Goal: Task Accomplishment & Management: Manage account settings

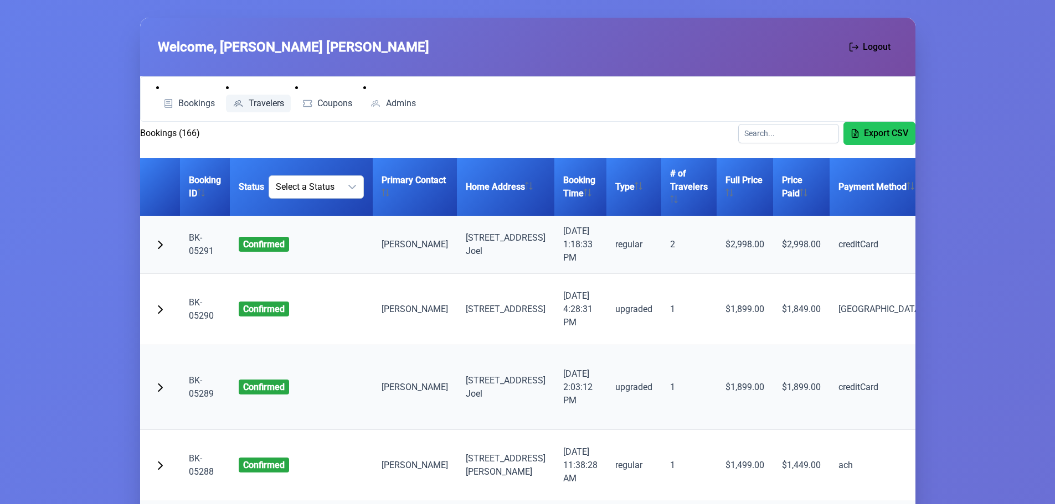
click at [248, 97] on link "Travelers" at bounding box center [258, 104] width 65 height 18
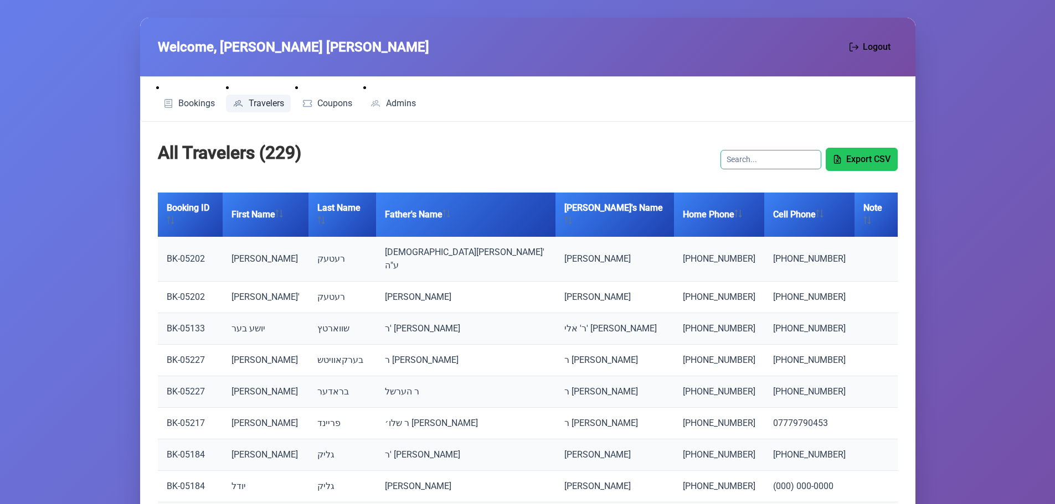
click at [775, 164] on input "text" at bounding box center [770, 159] width 101 height 19
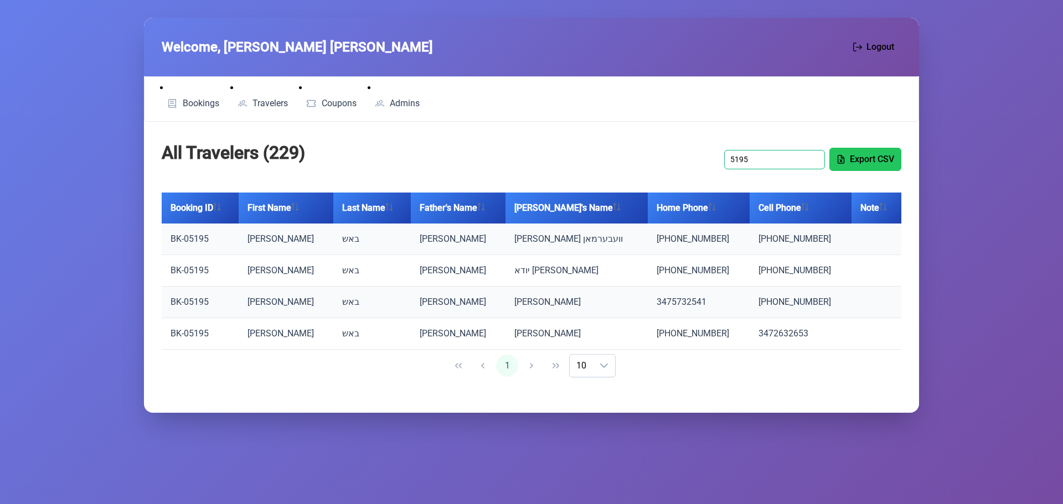
type input "5195"
click at [193, 239] on link "BK-05195" at bounding box center [190, 239] width 38 height 11
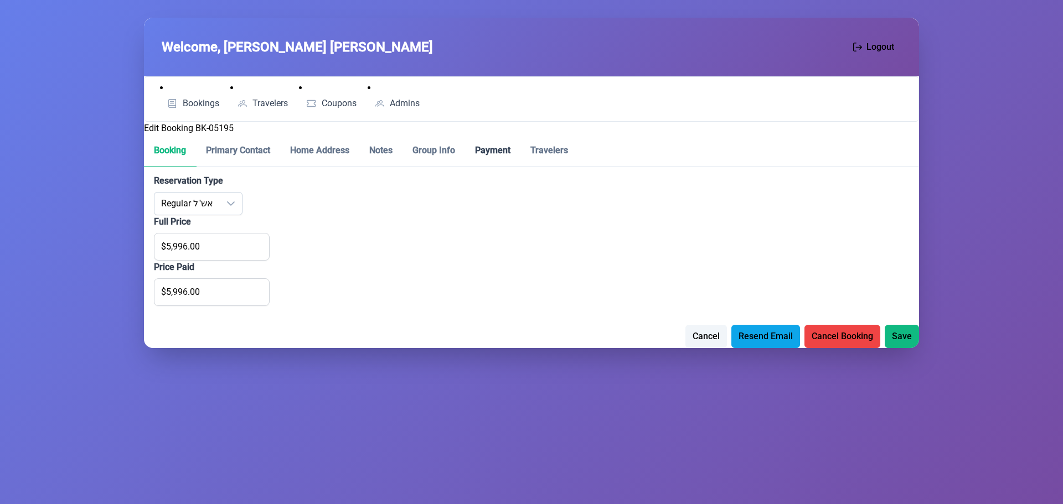
click at [474, 148] on p-tab "Payment" at bounding box center [492, 151] width 55 height 32
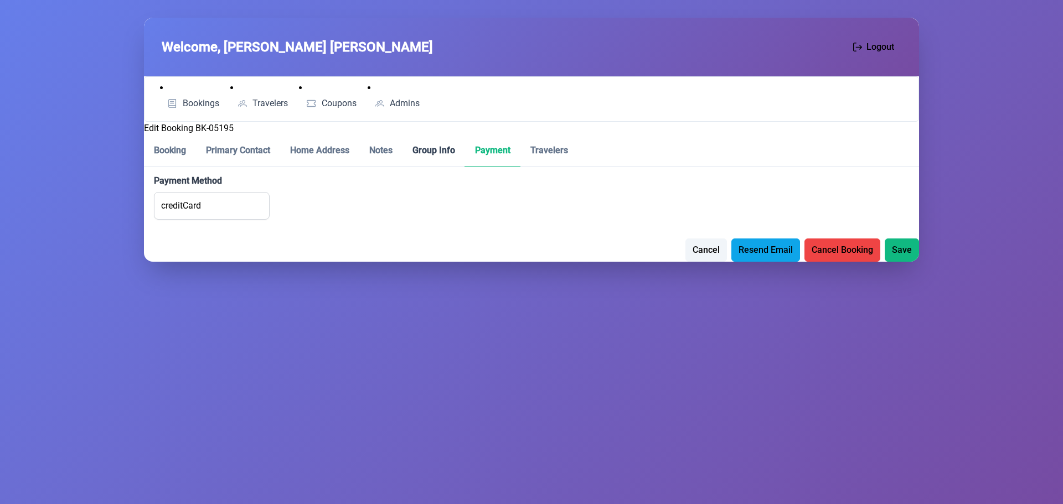
click at [446, 147] on p-tab "Group Info" at bounding box center [434, 151] width 63 height 32
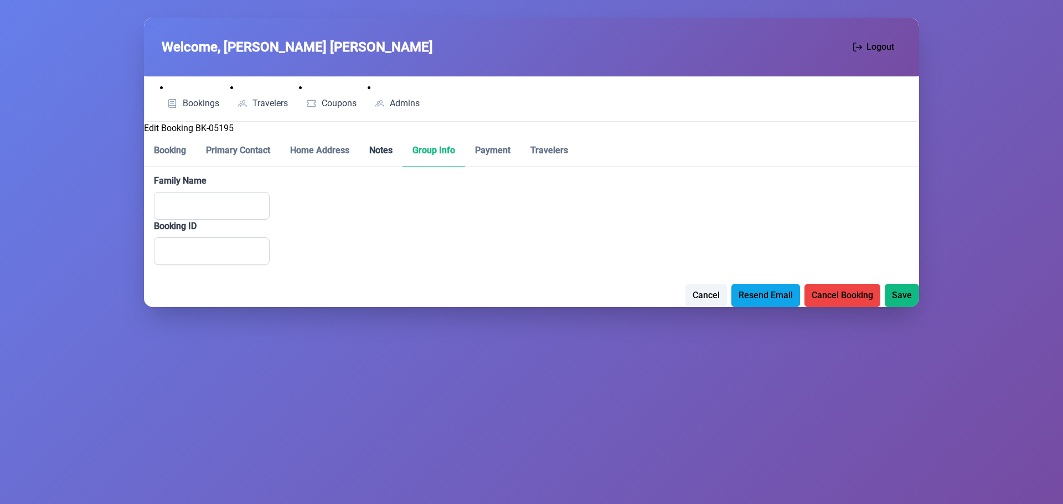
click at [364, 143] on p-tab "Notes" at bounding box center [380, 151] width 43 height 32
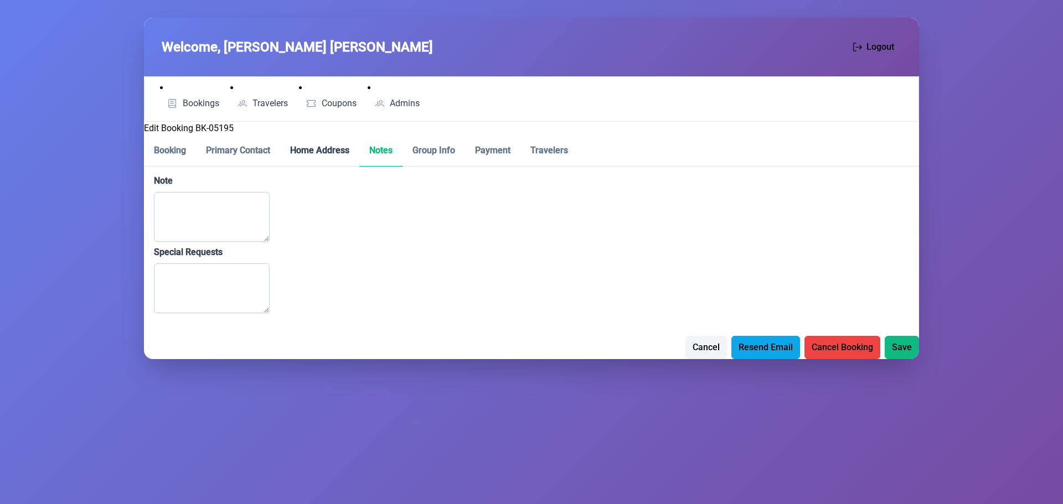
click at [311, 147] on p-tab "Home Address" at bounding box center [319, 151] width 79 height 32
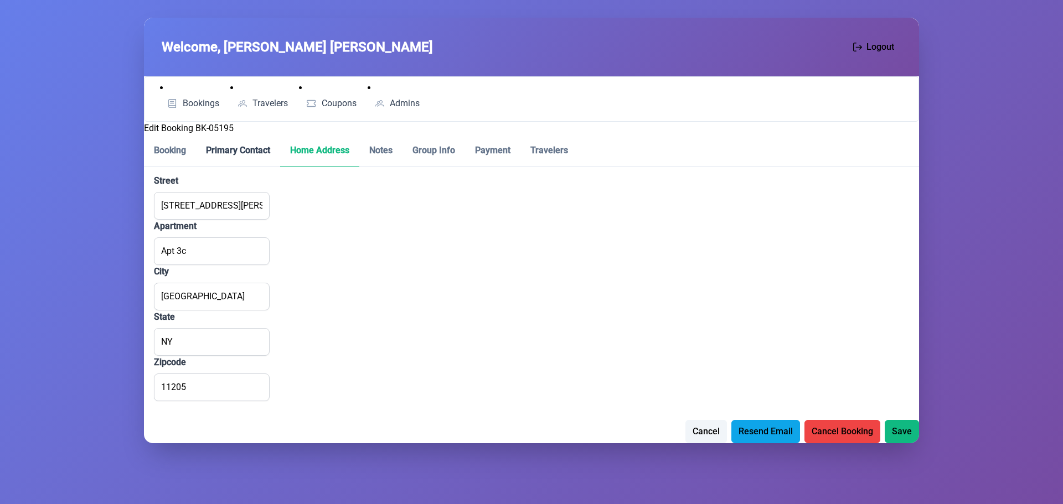
click at [240, 149] on p-tab "Primary Contact" at bounding box center [238, 151] width 84 height 32
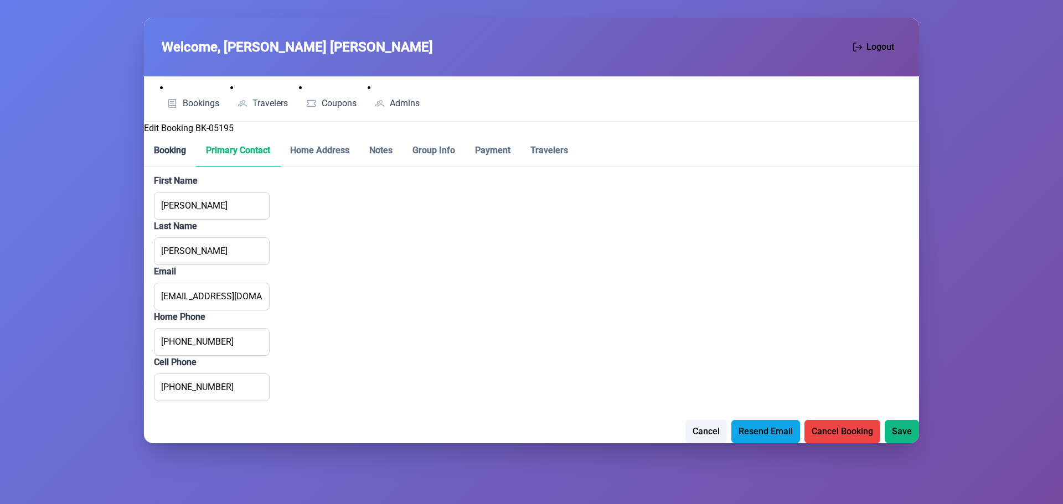
click at [156, 150] on p-tab "Booking" at bounding box center [170, 151] width 52 height 32
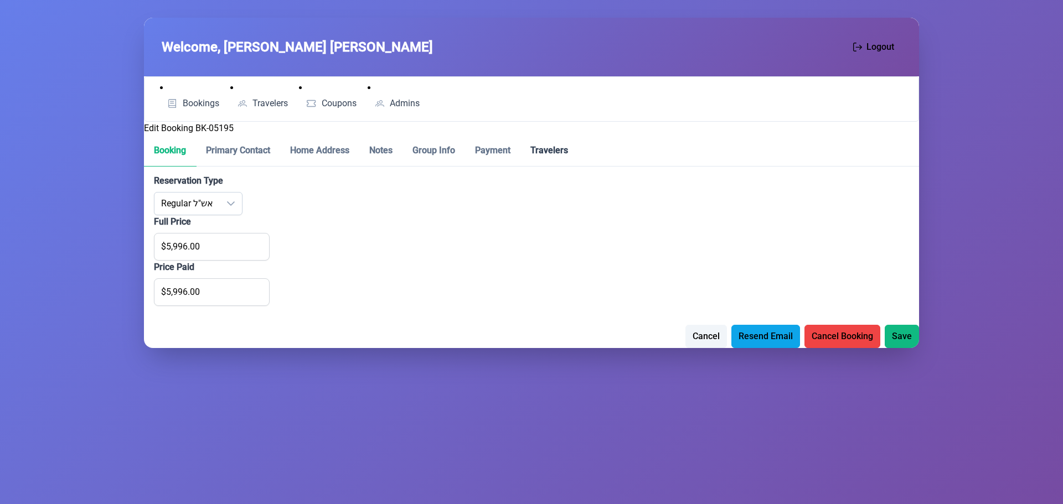
click at [572, 149] on p-tab "Travelers" at bounding box center [549, 151] width 58 height 32
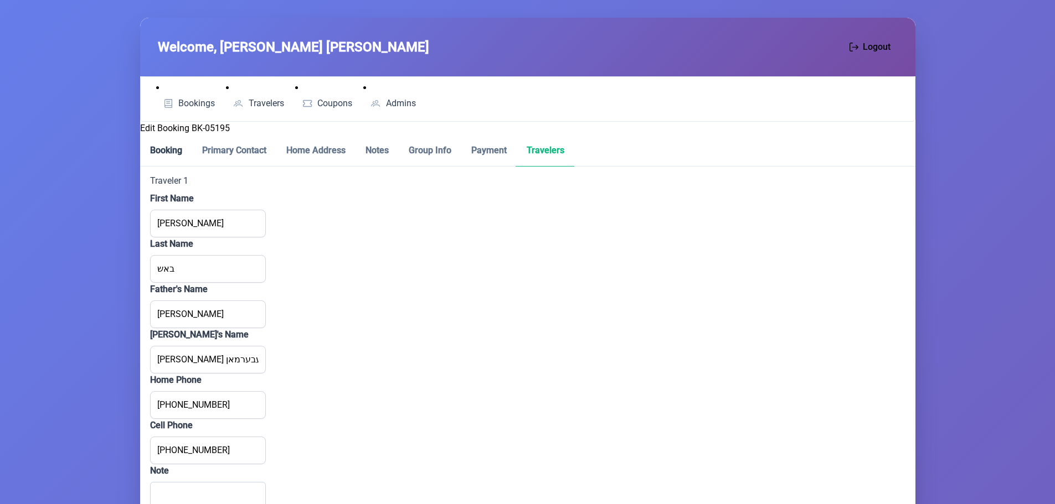
click at [180, 146] on p-tab "Booking" at bounding box center [166, 151] width 52 height 32
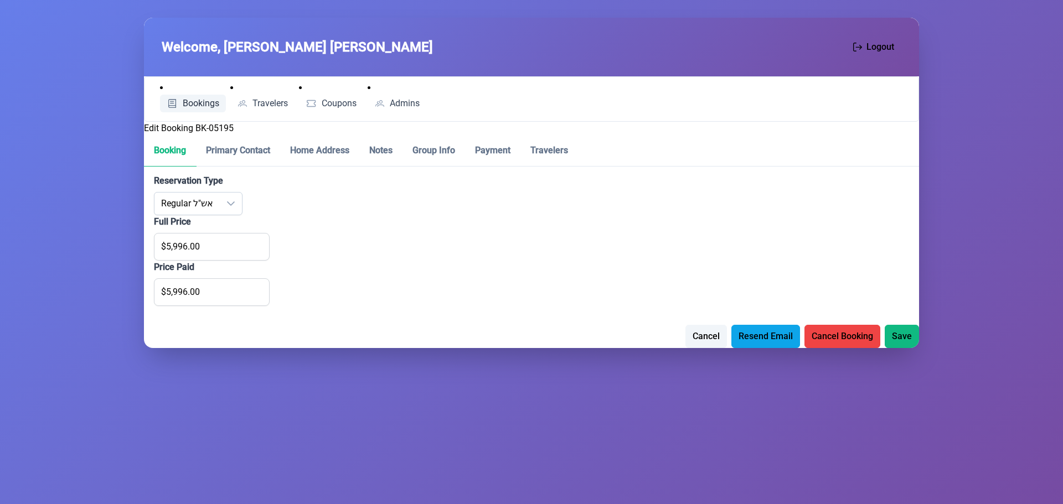
click at [196, 107] on span "Bookings" at bounding box center [201, 103] width 37 height 9
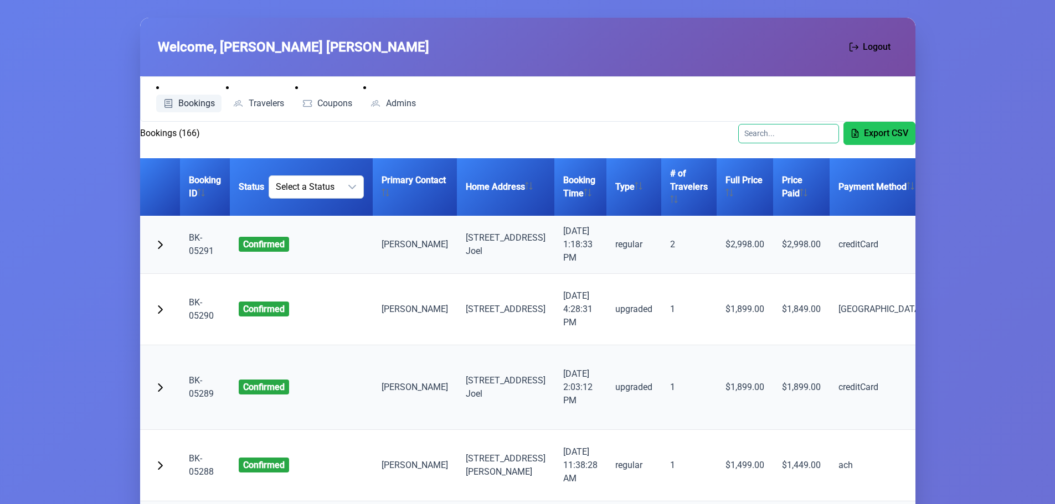
click at [775, 136] on input "text" at bounding box center [788, 133] width 101 height 19
type input "195"
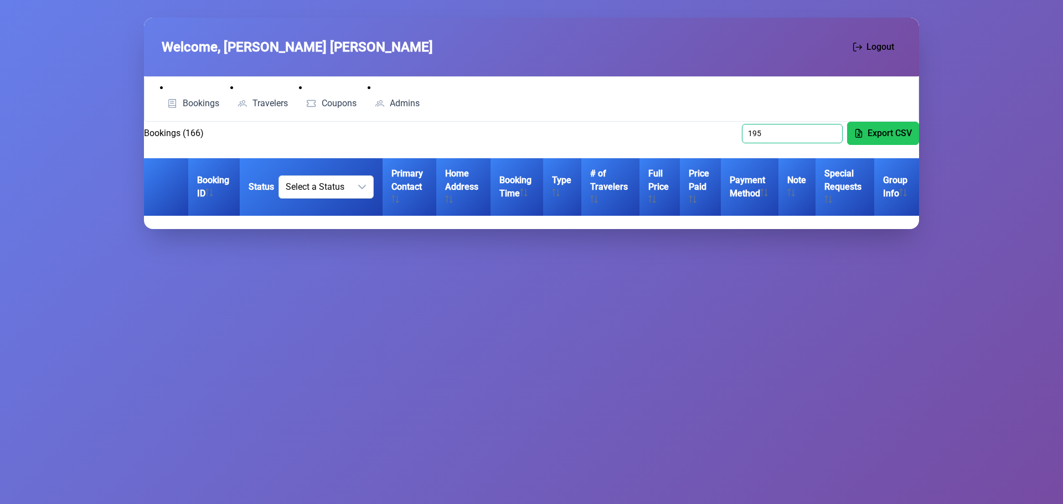
click at [778, 136] on input "195" at bounding box center [792, 133] width 101 height 19
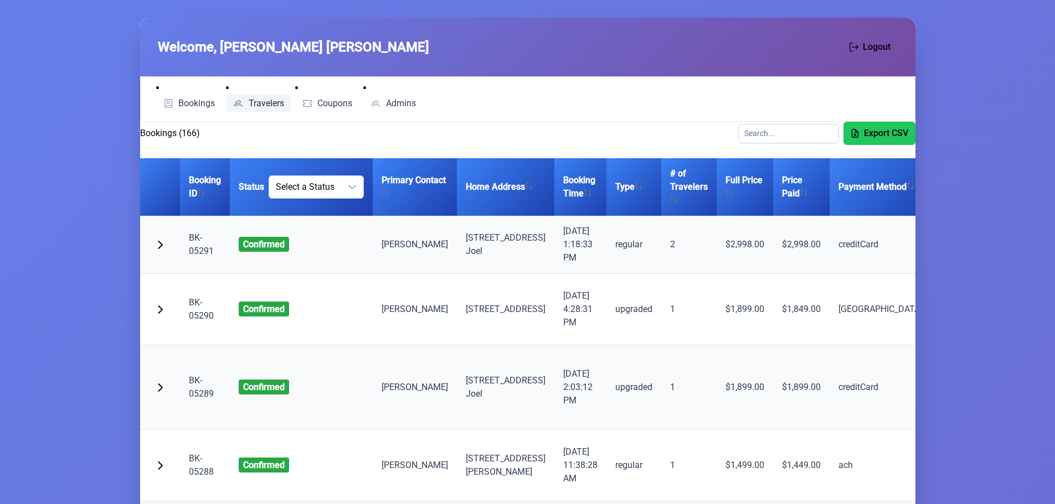
click at [266, 101] on span "Travelers" at bounding box center [266, 103] width 35 height 9
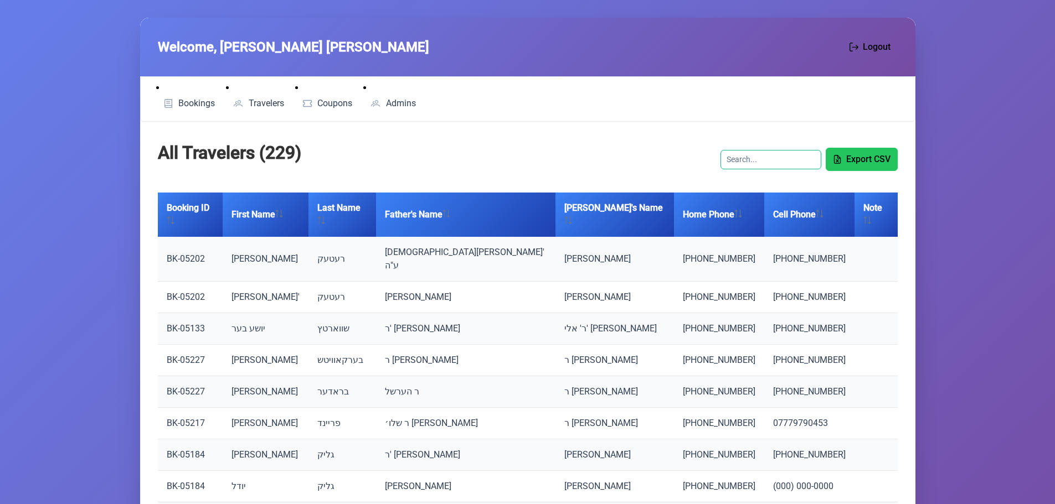
click at [757, 160] on input "text" at bounding box center [770, 159] width 101 height 19
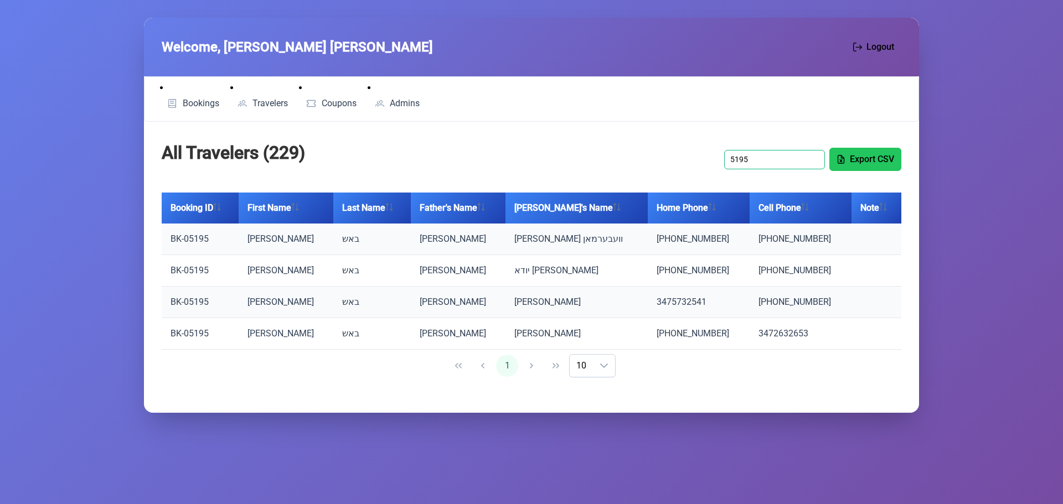
type input "5195"
click at [286, 241] on td "שלמה יוסף" at bounding box center [286, 240] width 95 height 32
click at [196, 238] on link "BK-05195" at bounding box center [190, 239] width 38 height 11
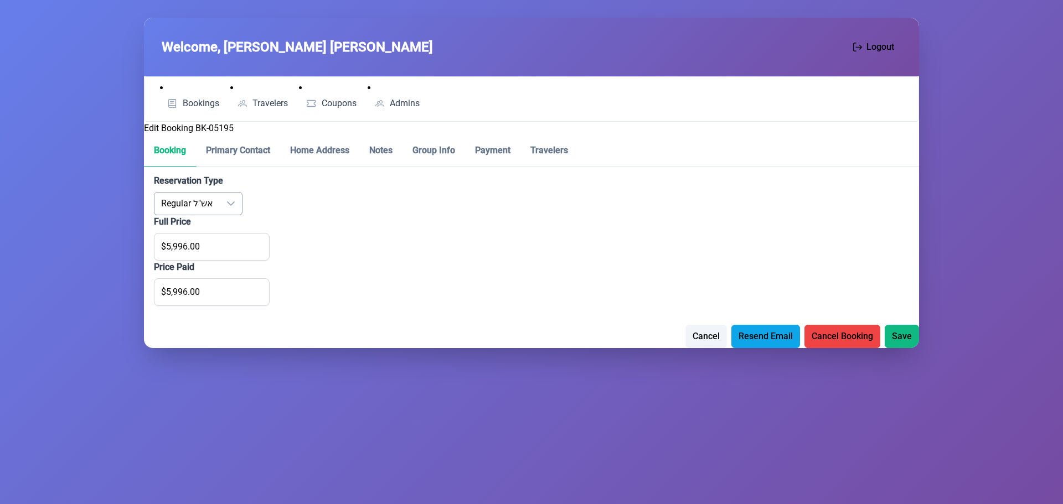
click at [223, 208] on div "dropdown trigger" at bounding box center [231, 204] width 22 height 22
click at [212, 258] on span "Upgraded אש"ל" at bounding box center [214, 259] width 60 height 11
type input "$7,596.00"
click at [900, 334] on span "Save" at bounding box center [902, 335] width 20 height 13
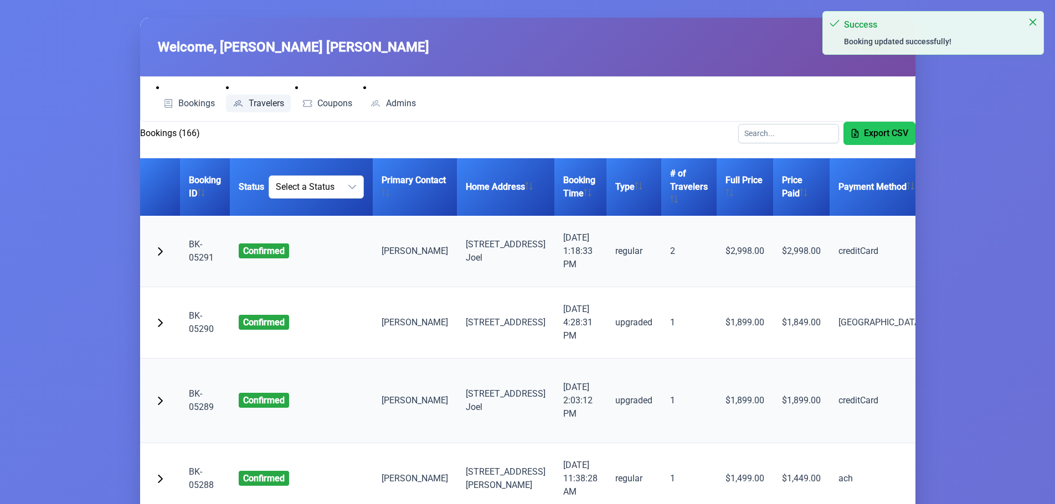
click at [277, 102] on span "Travelers" at bounding box center [266, 103] width 35 height 9
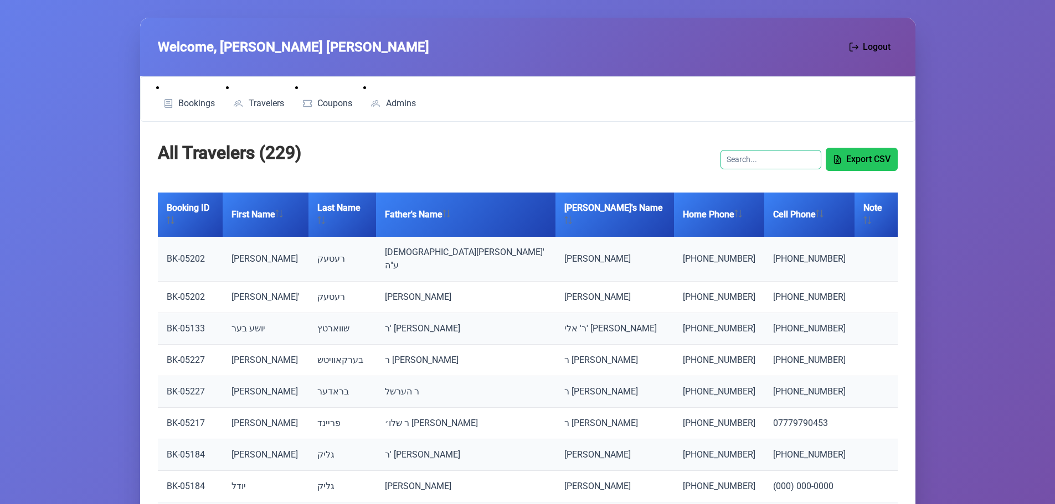
click at [786, 159] on input "text" at bounding box center [770, 159] width 101 height 19
type input "5195"
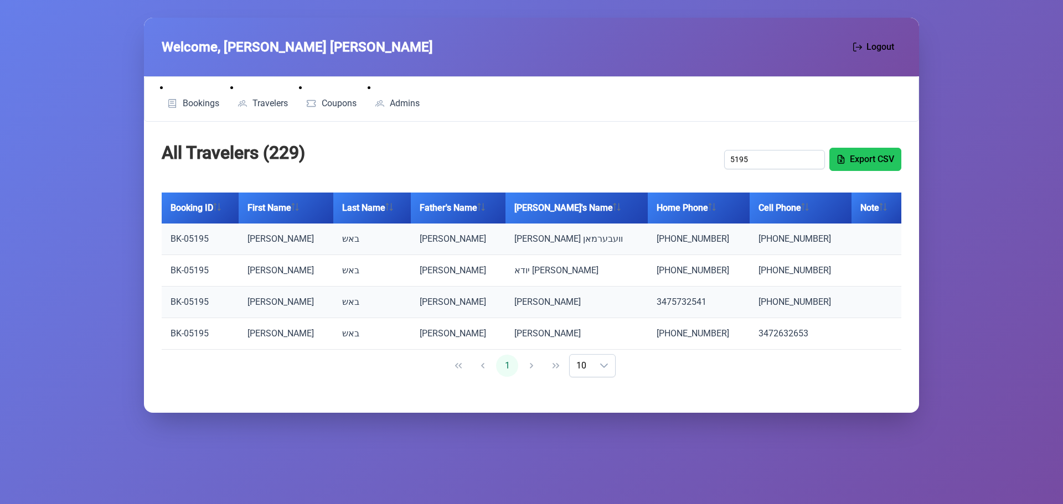
click at [188, 236] on link "BK-05195" at bounding box center [190, 239] width 38 height 11
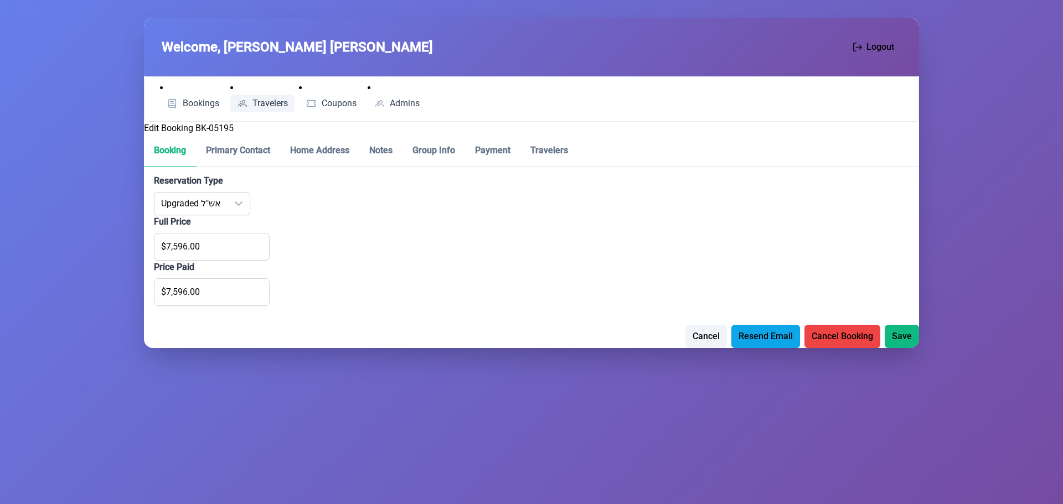
click at [252, 100] on link "Travelers" at bounding box center [262, 104] width 65 height 18
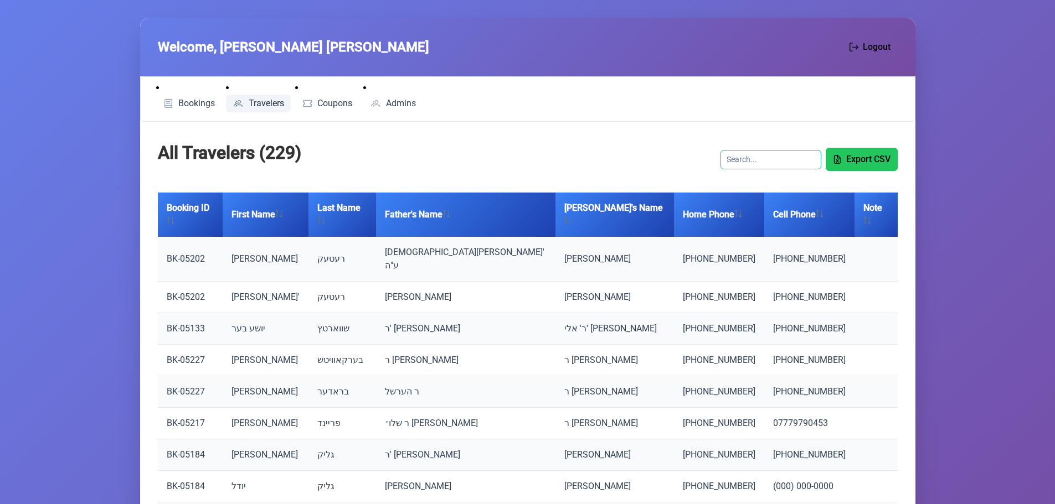
click at [752, 156] on input "text" at bounding box center [770, 159] width 101 height 19
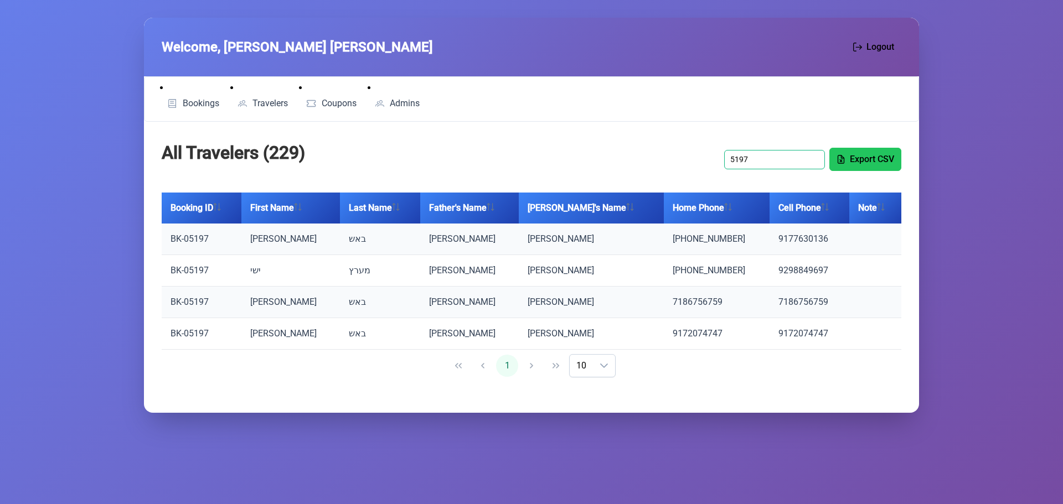
type input "5197"
click at [193, 239] on link "BK-05197" at bounding box center [190, 239] width 38 height 11
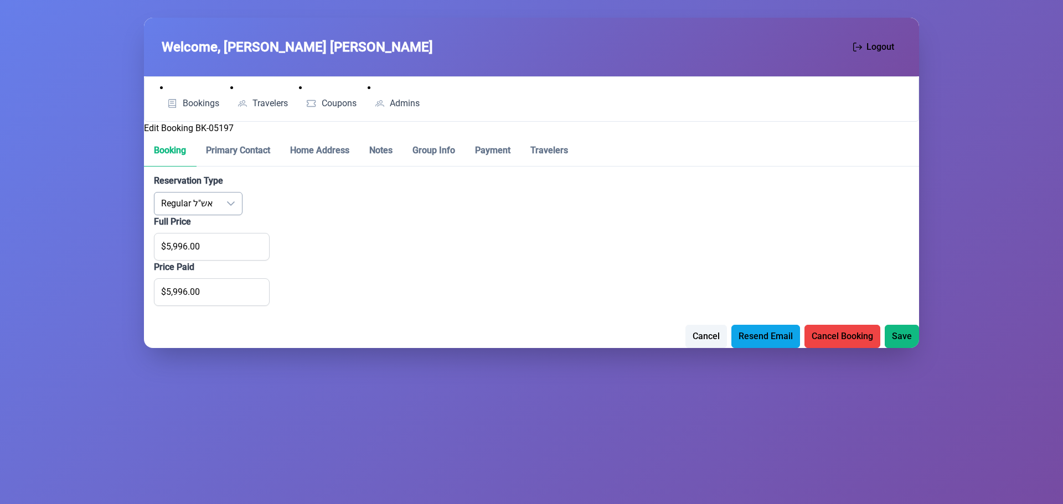
click at [238, 200] on div "dropdown trigger" at bounding box center [231, 204] width 22 height 22
click at [202, 257] on span "Upgraded אש"ל" at bounding box center [214, 259] width 60 height 11
type input "$7,596.00"
click at [906, 334] on span "Save" at bounding box center [902, 335] width 20 height 13
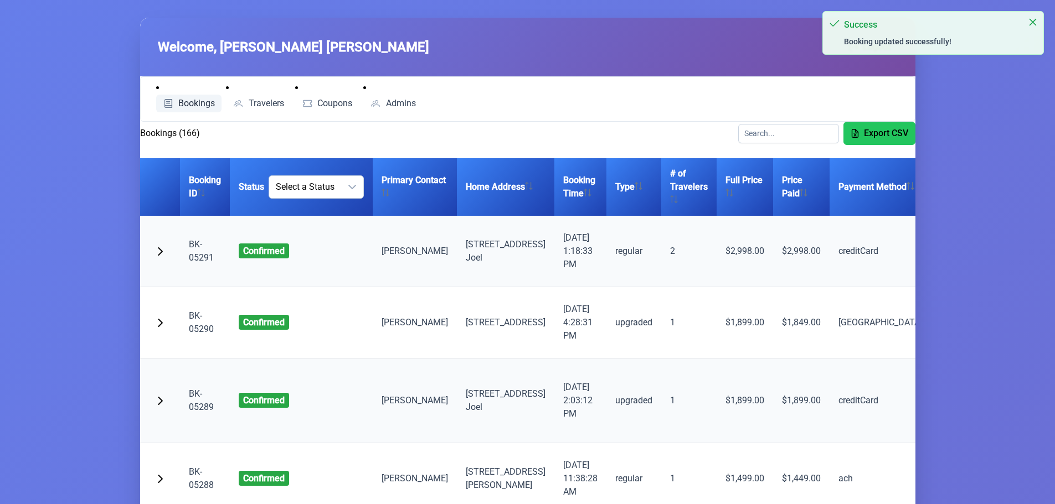
click at [181, 101] on span "Bookings" at bounding box center [196, 103] width 37 height 9
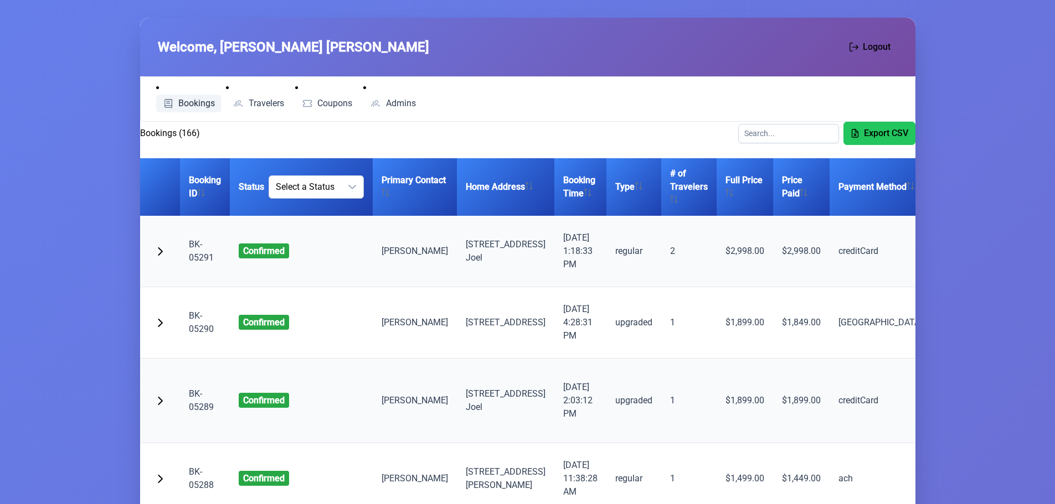
click at [188, 95] on link "Bookings" at bounding box center [189, 104] width 66 height 18
click at [273, 99] on span "Travelers" at bounding box center [266, 103] width 35 height 9
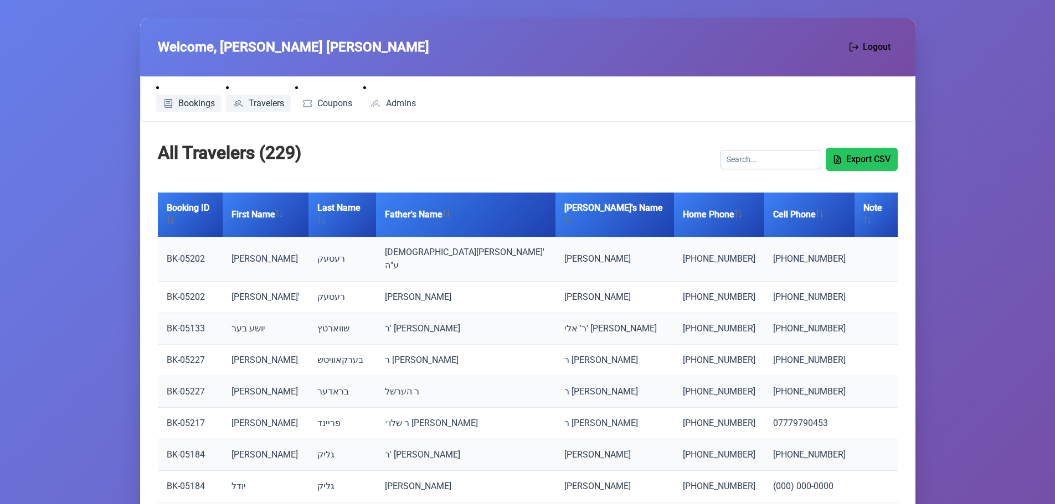
click at [197, 101] on span "Bookings" at bounding box center [196, 103] width 37 height 9
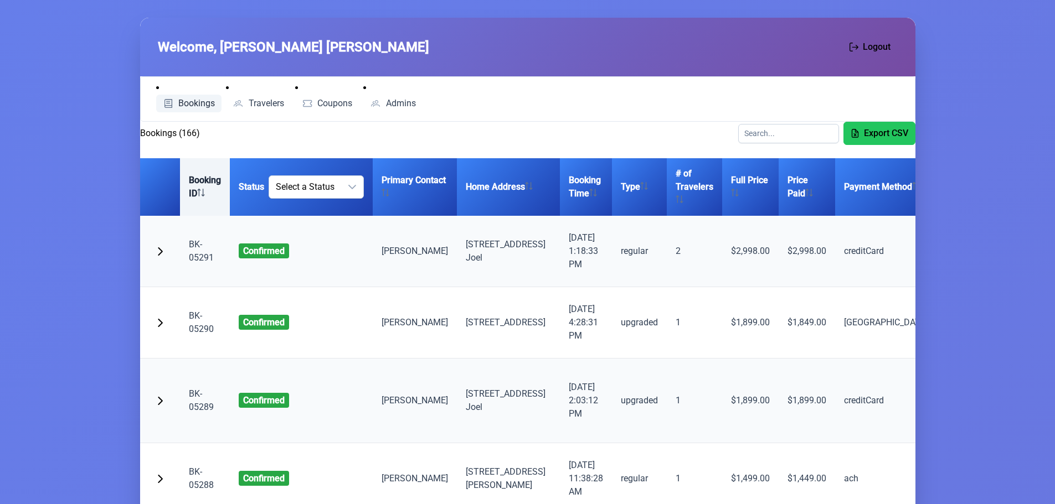
click at [198, 186] on th "Booking ID" at bounding box center [205, 187] width 50 height 58
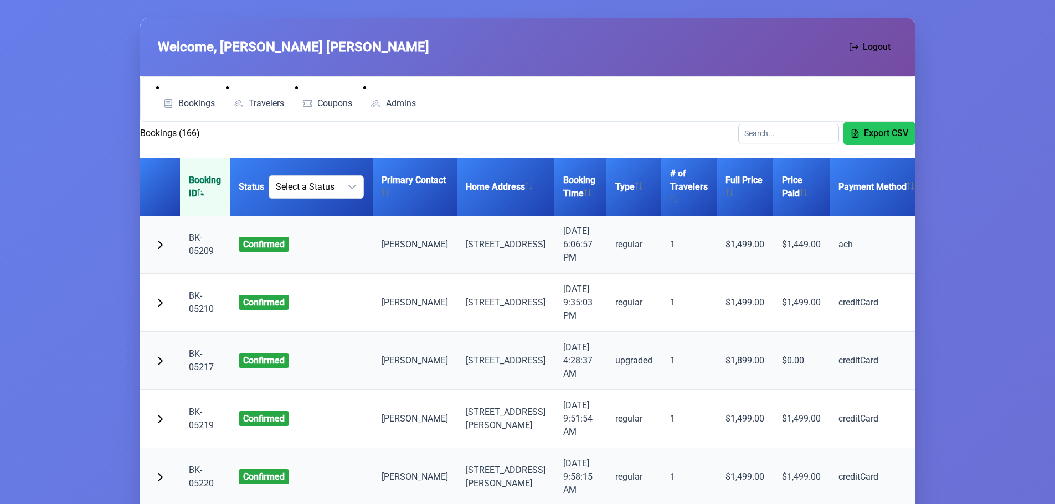
click at [199, 187] on th "Booking ID" at bounding box center [205, 187] width 50 height 58
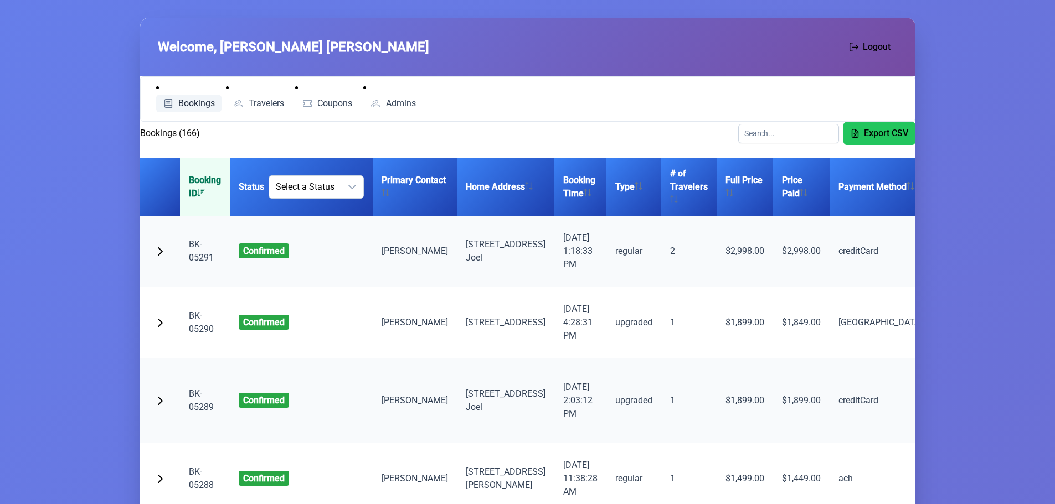
click at [198, 100] on span "Bookings" at bounding box center [196, 103] width 37 height 9
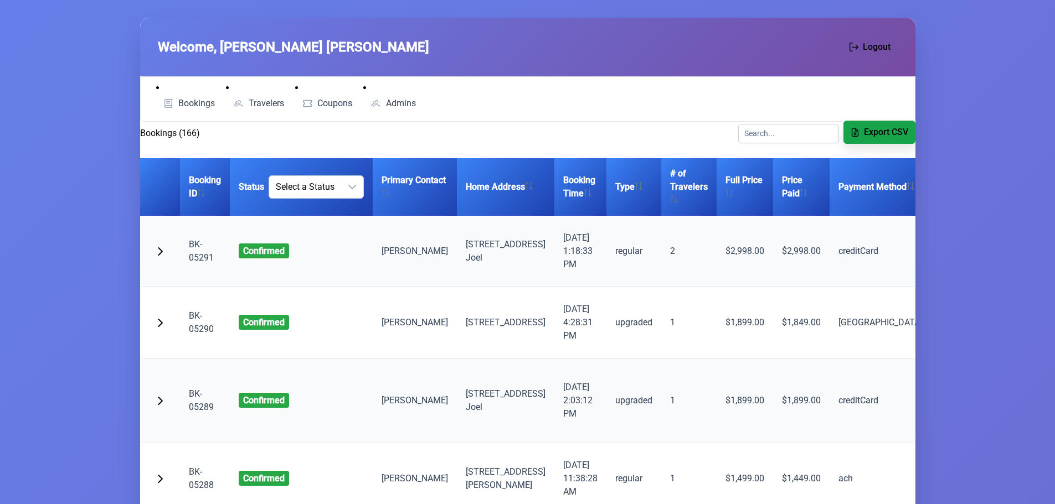
click at [889, 128] on span "Export CSV" at bounding box center [886, 132] width 44 height 13
